Goal: Task Accomplishment & Management: Use online tool/utility

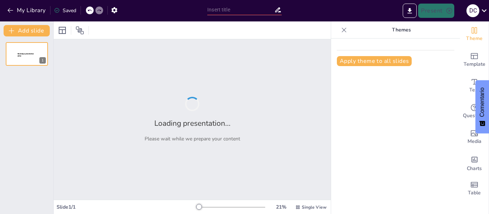
type input "Desarrollo Profesional: La Importancia de las Power Skills y Soft Skills en el …"
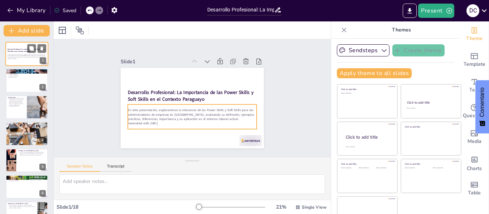
click at [29, 58] on p "En esta presentación, exploraremos la relevancia de las Power Skills y Soft Ski…" at bounding box center [27, 56] width 39 height 4
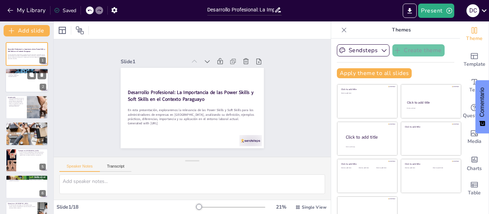
click at [20, 83] on div at bounding box center [26, 81] width 43 height 24
type textarea "Las habilidades son el [PERSON_NAME] fundamental del éxito en la administración…"
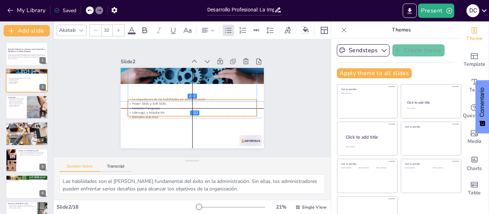
drag, startPoint x: 136, startPoint y: 76, endPoint x: 136, endPoint y: 97, distance: 21.5
click at [136, 97] on p "La importancia de las habilidades en administración" at bounding box center [192, 100] width 128 height 18
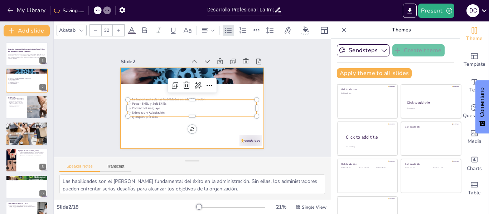
click at [178, 120] on div at bounding box center [187, 89] width 164 height 141
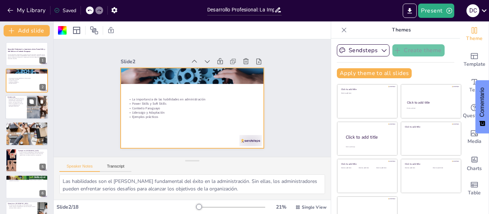
click at [11, 107] on div at bounding box center [26, 107] width 43 height 24
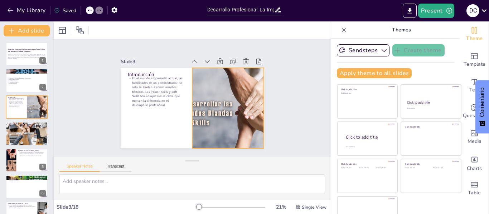
click at [194, 103] on div at bounding box center [154, 99] width 153 height 118
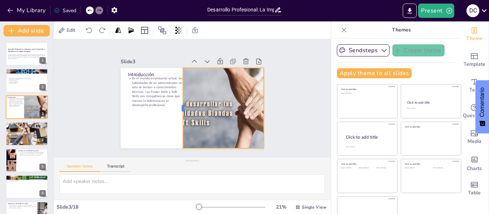
drag, startPoint x: 184, startPoint y: 103, endPoint x: 174, endPoint y: 102, distance: 9.4
click at [174, 102] on div at bounding box center [200, 112] width 80 height 22
drag, startPoint x: 174, startPoint y: 104, endPoint x: 178, endPoint y: 104, distance: 4.0
click at [178, 104] on div at bounding box center [191, 111] width 52 height 68
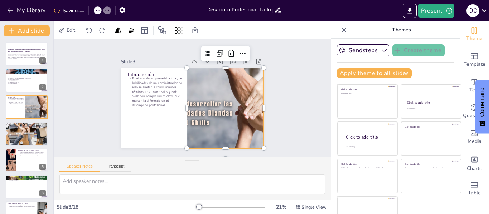
click at [195, 107] on div at bounding box center [221, 75] width 145 height 157
click at [201, 103] on div at bounding box center [227, 108] width 135 height 80
click at [201, 103] on div at bounding box center [154, 99] width 153 height 118
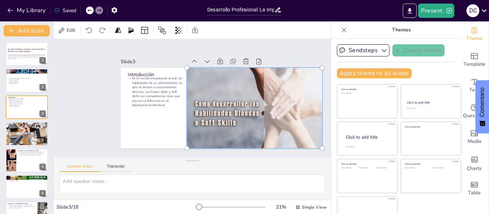
drag, startPoint x: 169, startPoint y: 65, endPoint x: 209, endPoint y: 70, distance: 40.3
click at [209, 70] on div at bounding box center [254, 88] width 164 height 129
click at [236, 113] on div at bounding box center [163, 41] width 157 height 169
click at [220, 159] on div "Speaker Notes Transcript" at bounding box center [192, 165] width 277 height 17
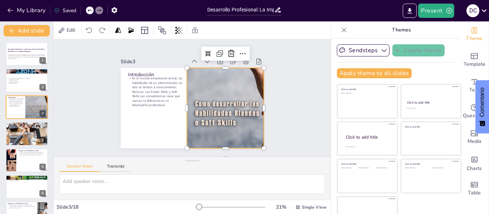
click at [244, 105] on div at bounding box center [236, 142] width 157 height 145
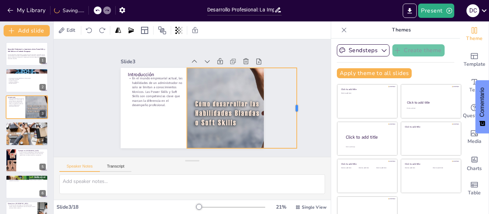
drag, startPoint x: 258, startPoint y: 105, endPoint x: 290, endPoint y: 108, distance: 33.1
click at [279, 111] on div "Slide 1 Desarrollo Profesional: La Importancia de las Power Skills y Soft Skill…" at bounding box center [192, 98] width 301 height 220
drag, startPoint x: 288, startPoint y: 104, endPoint x: 257, endPoint y: 105, distance: 31.5
click at [257, 96] on div at bounding box center [259, 62] width 52 height 68
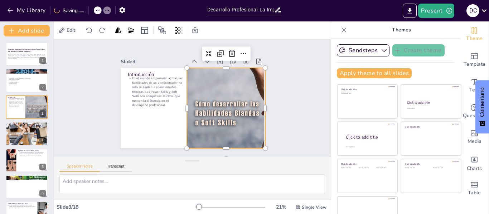
click at [206, 106] on div at bounding box center [195, 161] width 107 height 149
drag, startPoint x: 176, startPoint y: 105, endPoint x: 179, endPoint y: 97, distance: 8.3
click at [185, 97] on div at bounding box center [196, 87] width 23 height 80
click at [220, 111] on div at bounding box center [147, 142] width 145 height 157
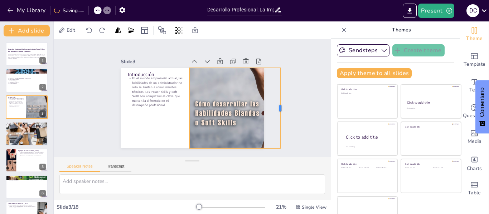
drag, startPoint x: 257, startPoint y: 106, endPoint x: 272, endPoint y: 104, distance: 15.2
click at [213, 24] on div at bounding box center [174, 9] width 78 height 30
click at [217, 69] on div at bounding box center [202, 35] width 80 height 135
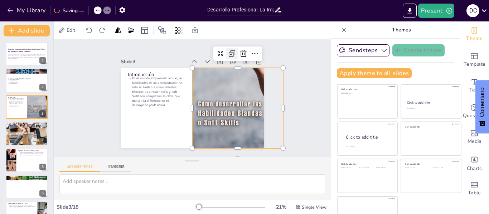
click at [176, 152] on icon at bounding box center [174, 153] width 3 height 3
drag, startPoint x: 223, startPoint y: 52, endPoint x: 222, endPoint y: 37, distance: 15.0
click at [222, 37] on div "Edit Slide 1 Desarrollo Profesional: La Importancia de las Power Skills y Soft …" at bounding box center [192, 117] width 277 height 193
click at [255, 57] on icon at bounding box center [259, 61] width 9 height 9
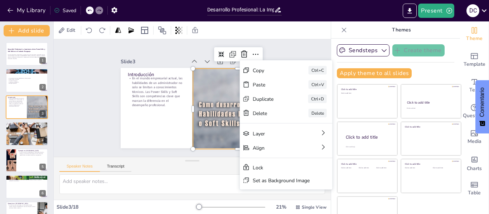
click at [204, 131] on div at bounding box center [136, 134] width 155 height 150
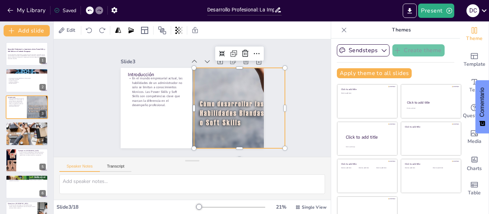
click at [235, 114] on div at bounding box center [258, 108] width 135 height 80
click at [303, 113] on div "Slide 1 Desarrollo Profesional: La Importancia de las Power Skills y Soft Skill…" at bounding box center [191, 98] width 293 height 258
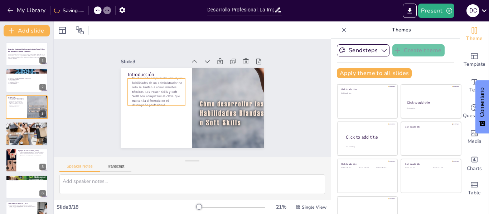
click at [185, 96] on p "En el mundo empresarial actual, las habilidades de un administrador no solo se …" at bounding box center [206, 64] width 43 height 63
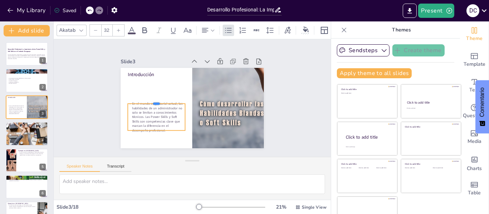
drag, startPoint x: 157, startPoint y: 76, endPoint x: 156, endPoint y: 133, distance: 56.9
click at [156, 133] on div "Introducción En el mundo empresarial actual, las habilidades de un administrado…" at bounding box center [197, 106] width 164 height 141
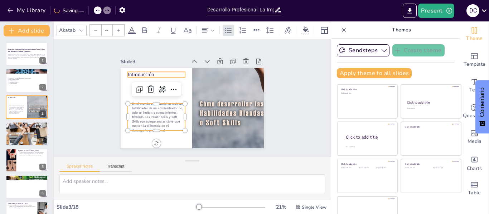
type input "48"
click at [166, 107] on p "Introducción" at bounding box center [172, 136] width 13 height 58
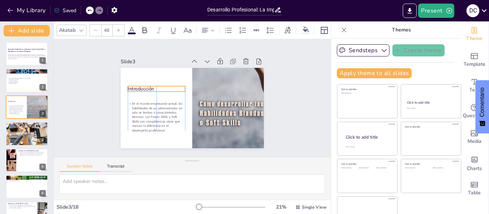
drag, startPoint x: 148, startPoint y: 73, endPoint x: 147, endPoint y: 87, distance: 14.3
click at [160, 101] on p "Introducción" at bounding box center [172, 129] width 24 height 57
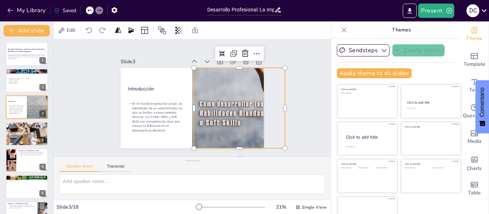
click at [212, 99] on div at bounding box center [257, 80] width 156 height 128
click at [23, 143] on div at bounding box center [27, 134] width 47 height 24
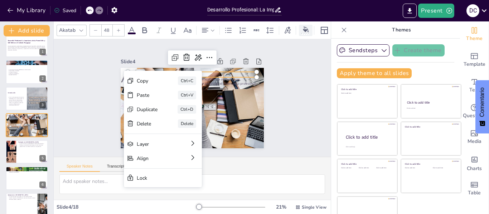
click at [303, 28] on icon at bounding box center [306, 29] width 6 height 6
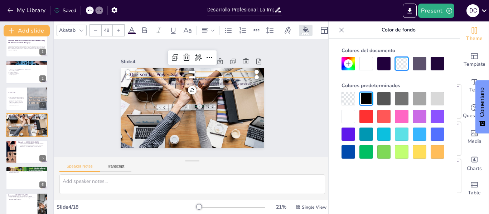
click at [347, 118] on div at bounding box center [348, 117] width 14 height 14
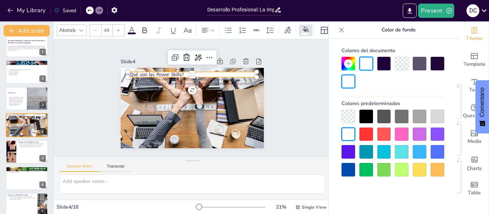
click at [347, 85] on div at bounding box center [348, 82] width 14 height 14
click at [345, 65] on icon at bounding box center [348, 64] width 6 height 6
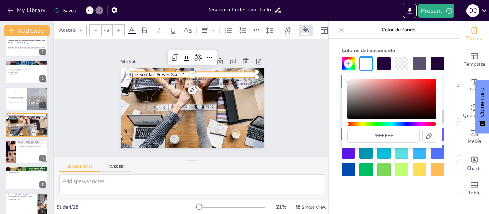
click at [345, 65] on icon at bounding box center [348, 64] width 6 height 6
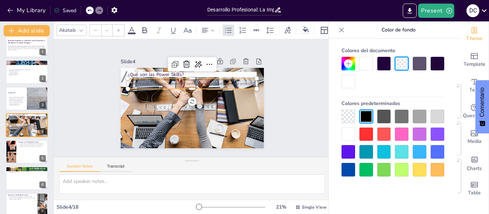
type input "32"
click at [154, 78] on p "Las Power Skills son habilidades críticas como liderazgo, toma de decisiones, p…" at bounding box center [196, 84] width 127 height 53
click at [288, 29] on icon at bounding box center [287, 30] width 8 height 8
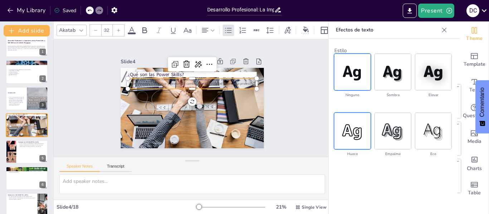
click at [356, 136] on img at bounding box center [352, 131] width 36 height 36
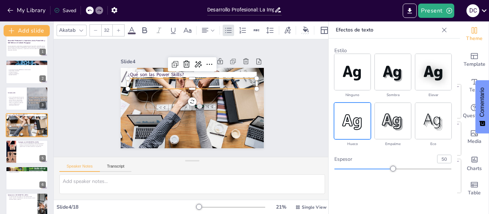
click at [356, 136] on img at bounding box center [352, 121] width 36 height 36
click at [291, 26] on icon at bounding box center [287, 30] width 8 height 8
click at [306, 33] on div at bounding box center [305, 34] width 8 height 2
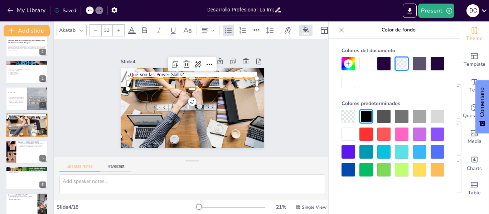
click at [344, 136] on div at bounding box center [348, 135] width 14 height 14
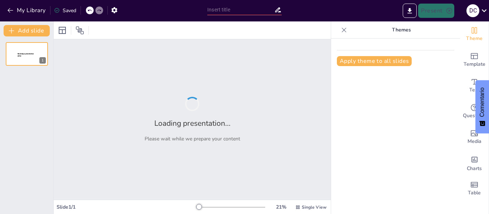
type input "Desarrollo Profesional: La Importancia de las Power Skills y Soft Skills en el …"
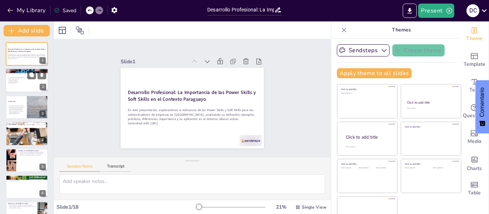
click at [24, 82] on p "Liderazgo y Adaptación" at bounding box center [27, 81] width 39 height 1
type textarea "Las habilidades son el [PERSON_NAME] fundamental del éxito en la administración…"
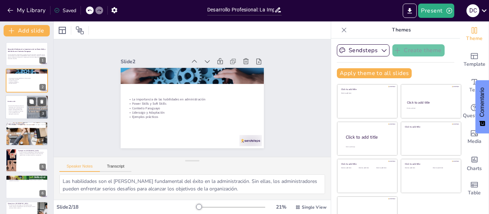
click at [22, 114] on p "En el mundo empresarial actual, las habilidades de un administrador no solo se …" at bounding box center [16, 109] width 17 height 9
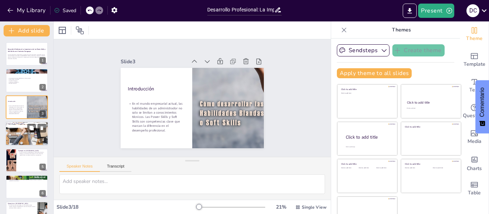
click at [24, 132] on div at bounding box center [27, 134] width 48 height 24
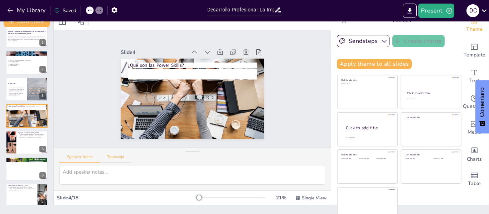
scroll to position [16, 0]
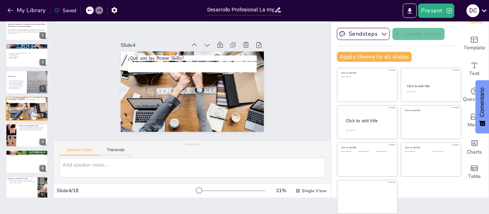
click at [26, 137] on div at bounding box center [26, 135] width 43 height 24
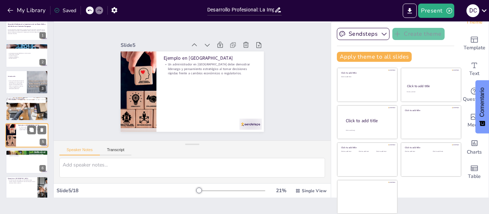
scroll to position [35, 0]
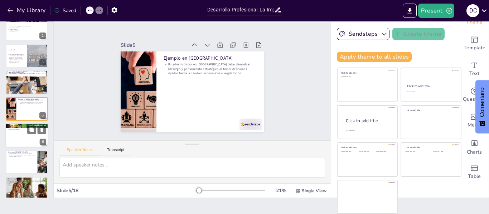
click at [18, 137] on div at bounding box center [26, 135] width 43 height 24
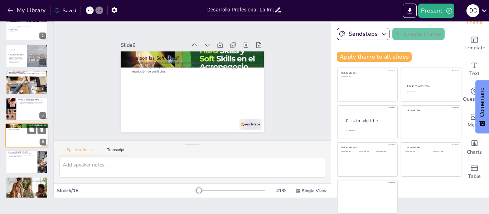
scroll to position [62, 0]
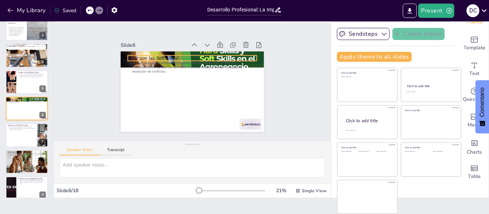
click at [225, 54] on p "¿Qué son las Soft Skills?" at bounding box center [208, 99] width 100 height 91
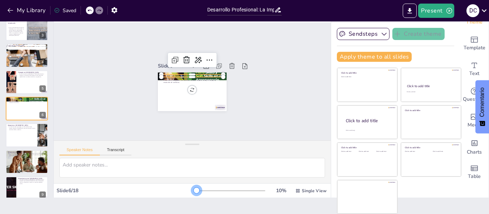
drag, startPoint x: 190, startPoint y: 191, endPoint x: 175, endPoint y: 188, distance: 16.1
click at [175, 188] on div "Slide 6 / 18 10 % Single View" at bounding box center [192, 190] width 277 height 11
click at [20, 130] on p "Un administrador que trabaja con comunidades locales necesita empatía y habilid…" at bounding box center [22, 129] width 28 height 4
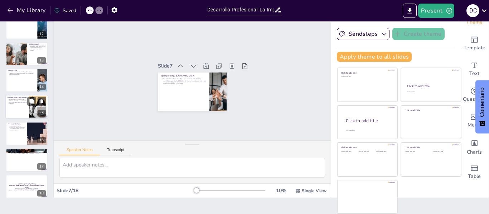
scroll to position [310, 0]
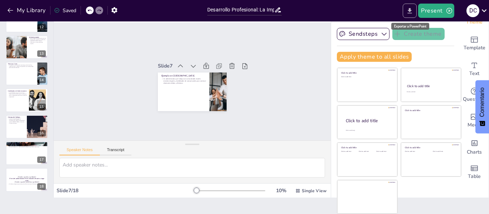
click at [410, 12] on icon "Export to PowerPoint" at bounding box center [410, 11] width 8 height 8
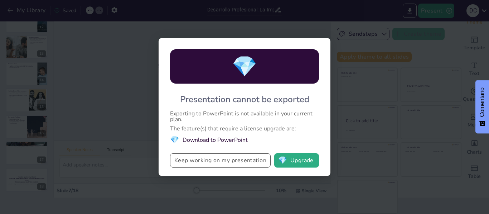
click at [231, 160] on button "Keep working on my presentation" at bounding box center [220, 160] width 101 height 14
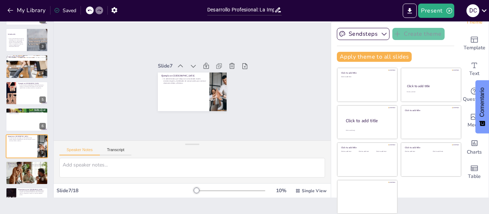
scroll to position [0, 0]
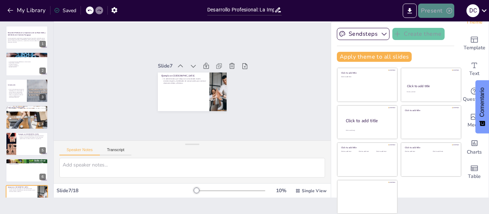
click at [434, 10] on button "Present" at bounding box center [436, 11] width 36 height 14
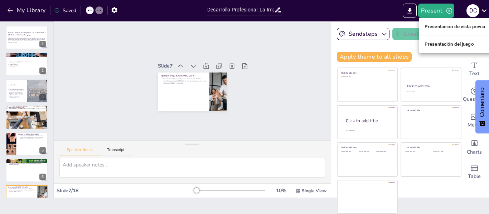
click at [442, 27] on font "Presentación de vista previa" at bounding box center [454, 26] width 61 height 5
